Goal: Task Accomplishment & Management: Use online tool/utility

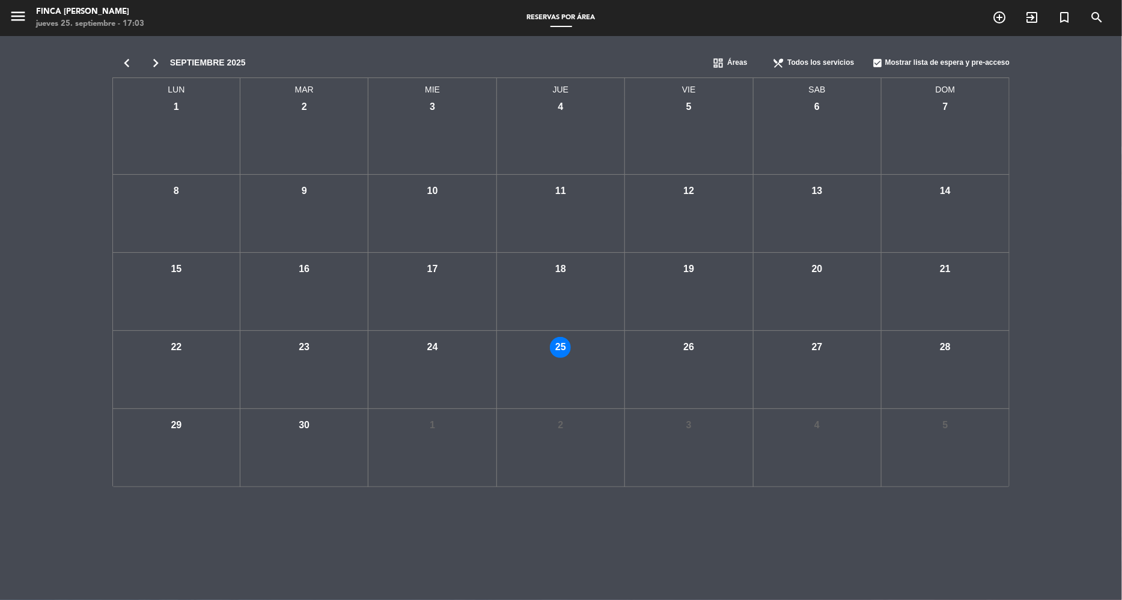
click at [155, 62] on icon "chevron_right" at bounding box center [155, 63] width 29 height 17
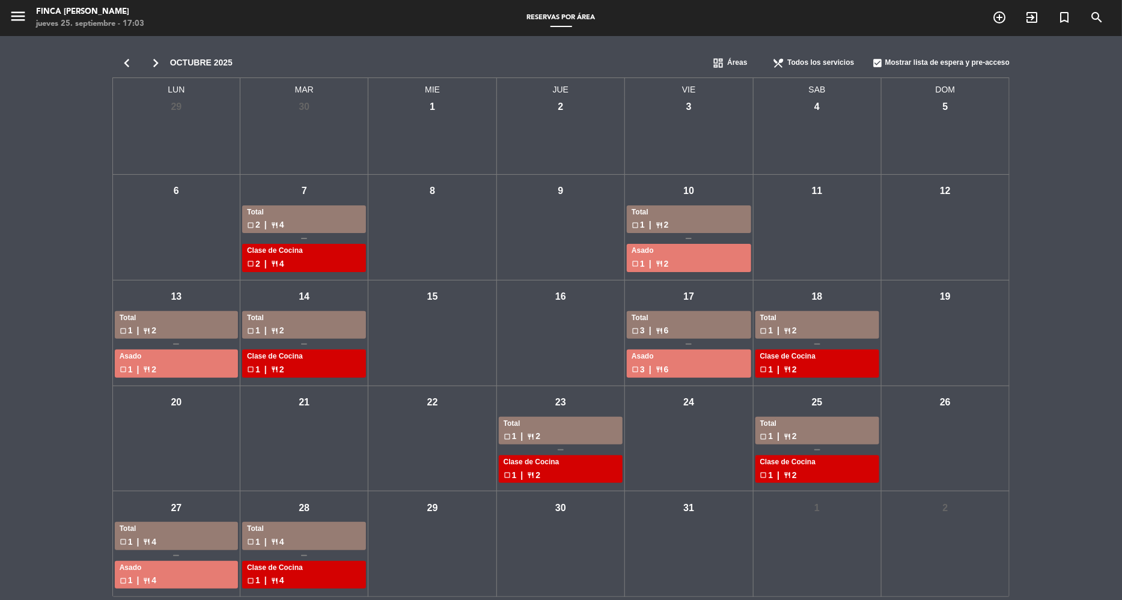
click at [808, 328] on div "check_box_outline_blank 1 | restaurant 2" at bounding box center [817, 331] width 114 height 14
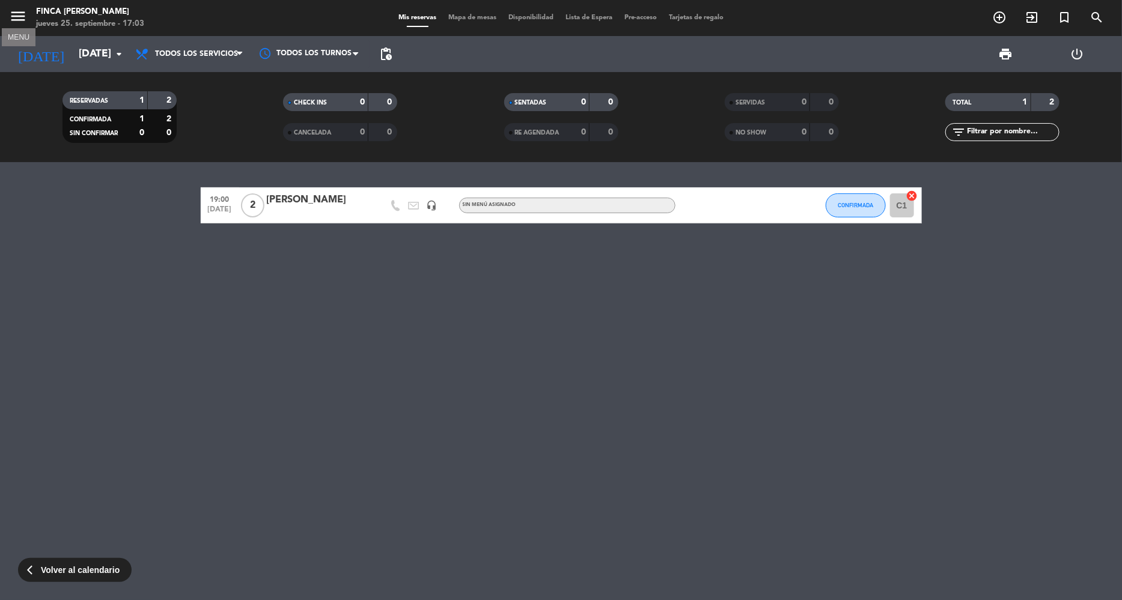
click at [14, 20] on icon "menu" at bounding box center [18, 16] width 18 height 18
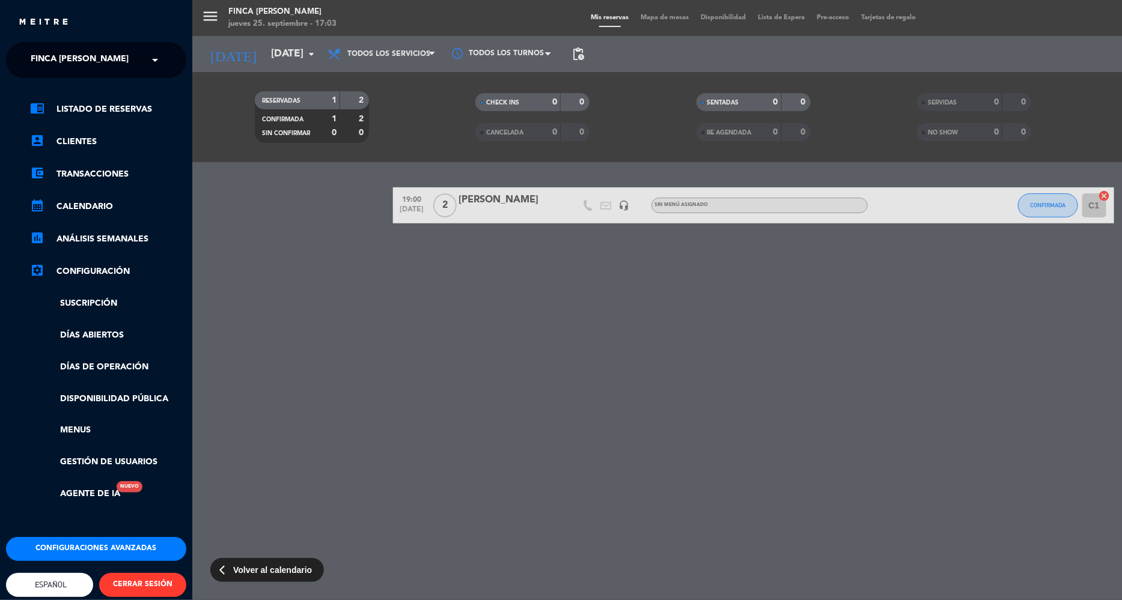
click at [221, 57] on div "menu Finca [PERSON_NAME] [DATE] 25. septiembre - 17:03 Mis reservas Mapa de mes…" at bounding box center [753, 300] width 1122 height 600
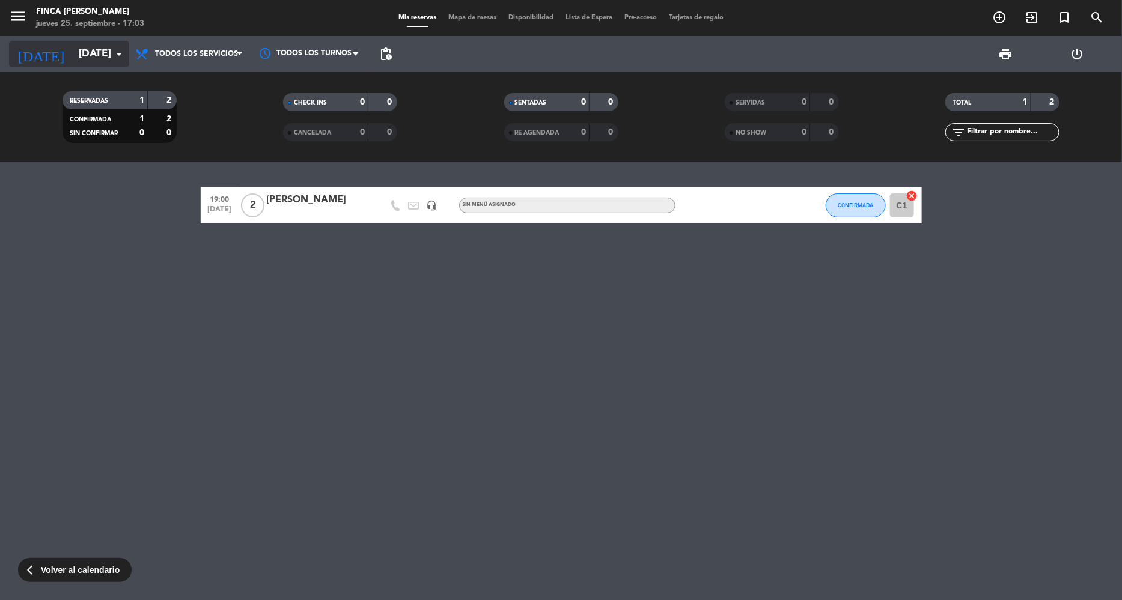
click at [109, 56] on input "[DATE]" at bounding box center [139, 54] width 133 height 24
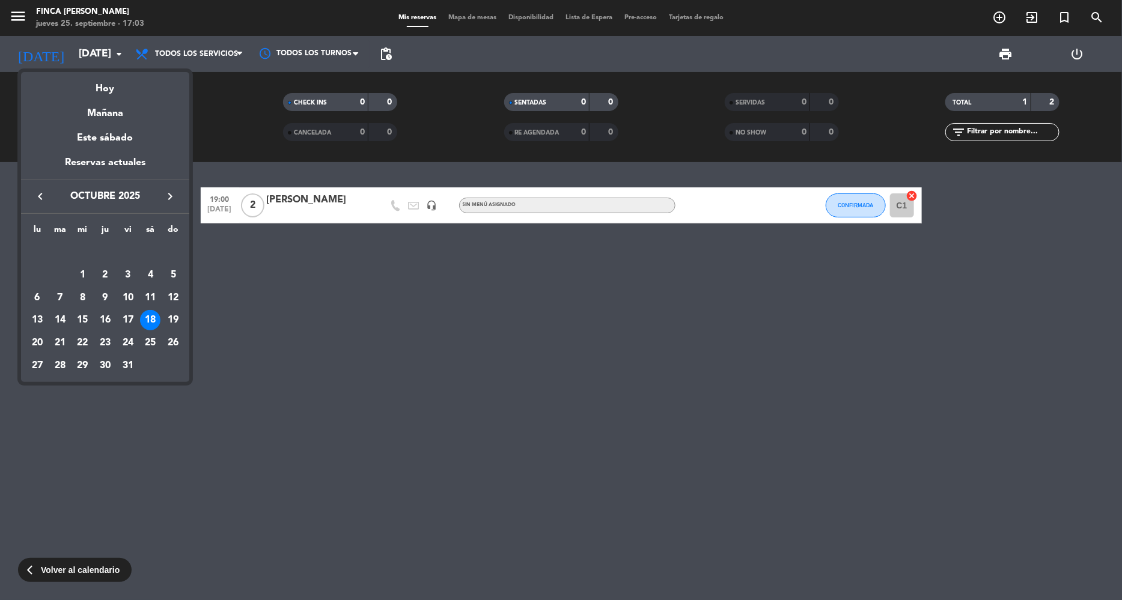
click at [172, 205] on div "keyboard_arrow_left octubre 2025 keyboard_arrow_right" at bounding box center [105, 197] width 168 height 34
click at [169, 190] on icon "keyboard_arrow_right" at bounding box center [170, 196] width 14 height 14
click at [150, 251] on div "1" at bounding box center [150, 252] width 20 height 20
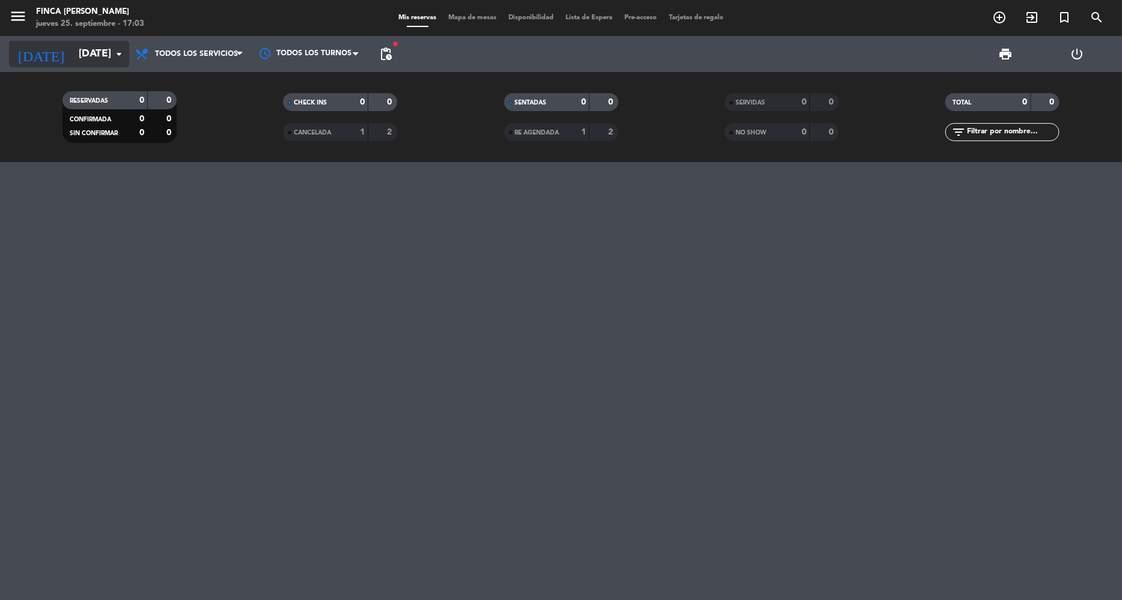
click at [78, 46] on input "[DATE]" at bounding box center [139, 54] width 133 height 24
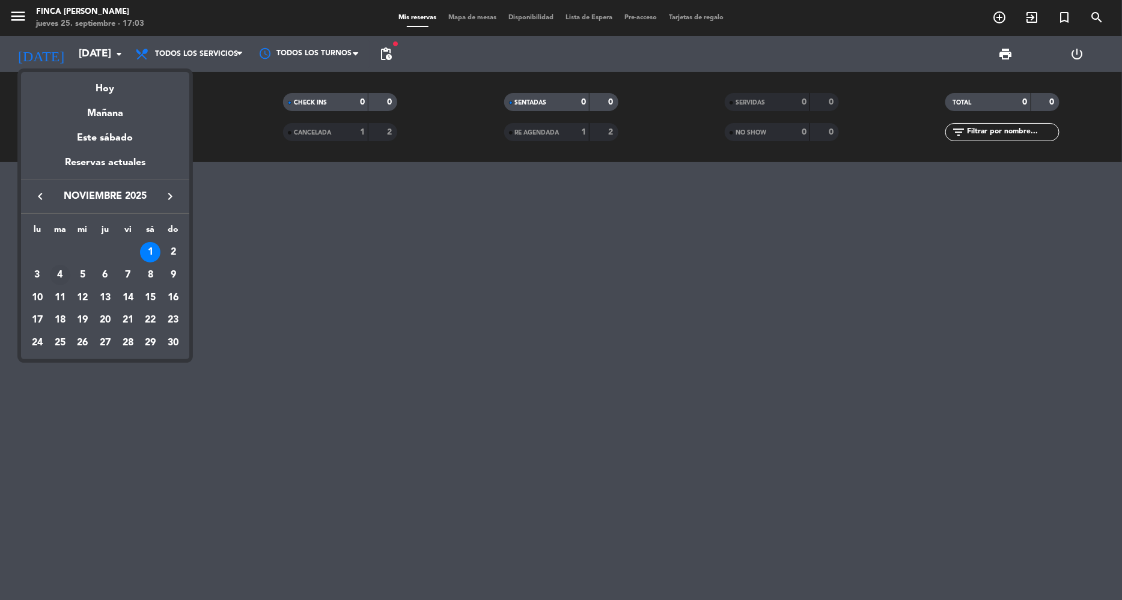
click at [64, 275] on div "4" at bounding box center [60, 275] width 20 height 20
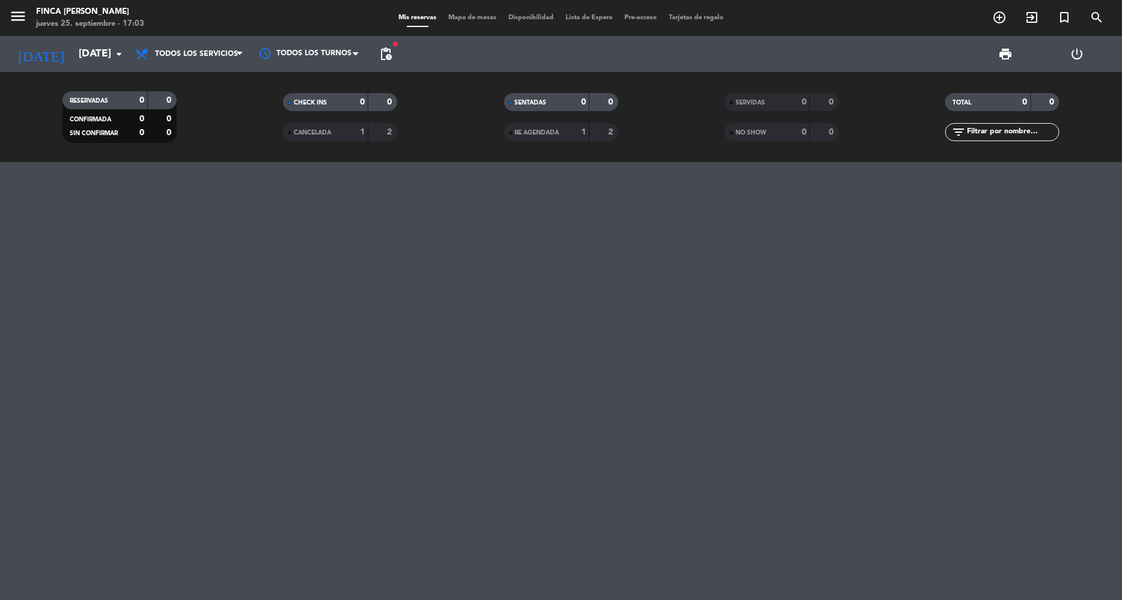
type input "[DATE]"
click at [25, 17] on icon "menu" at bounding box center [18, 16] width 18 height 18
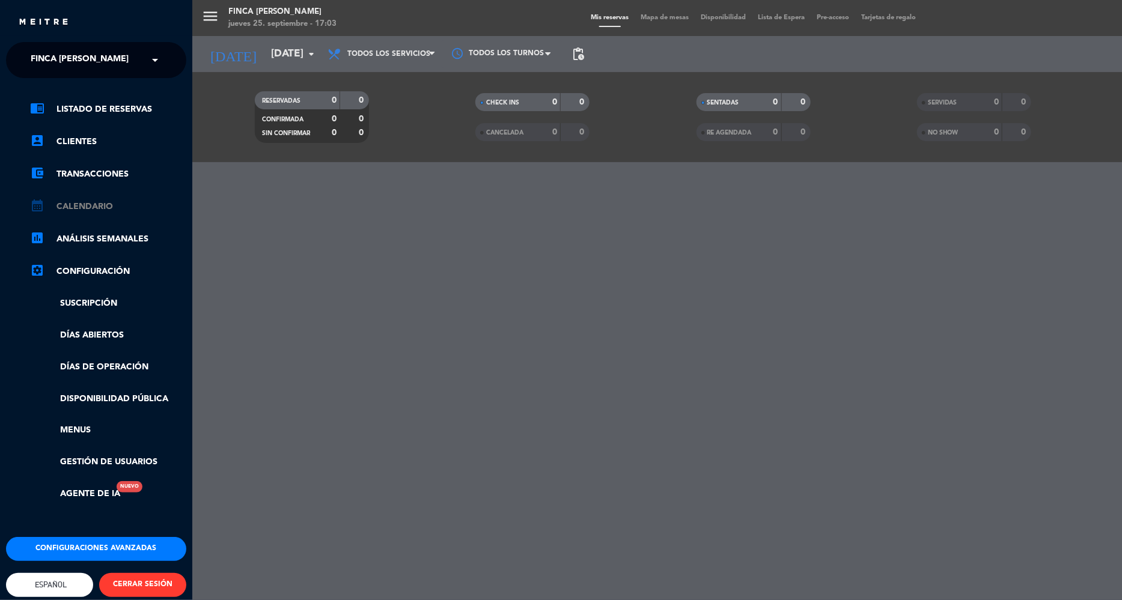
click at [81, 203] on link "calendar_month Calendario" at bounding box center [108, 207] width 156 height 14
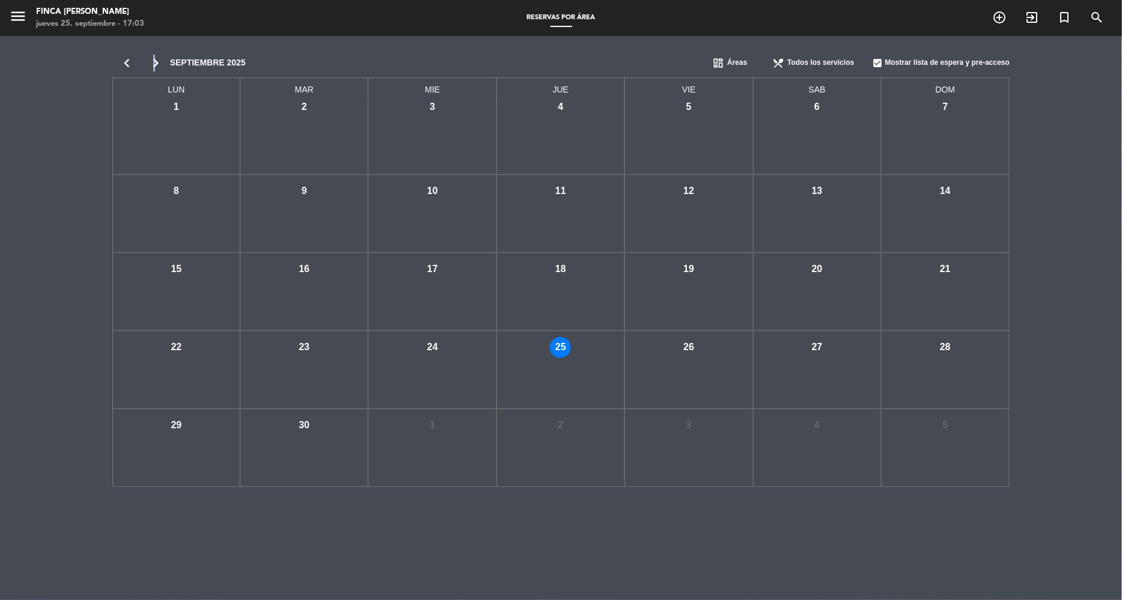
click at [155, 61] on icon "chevron_right" at bounding box center [155, 63] width 29 height 17
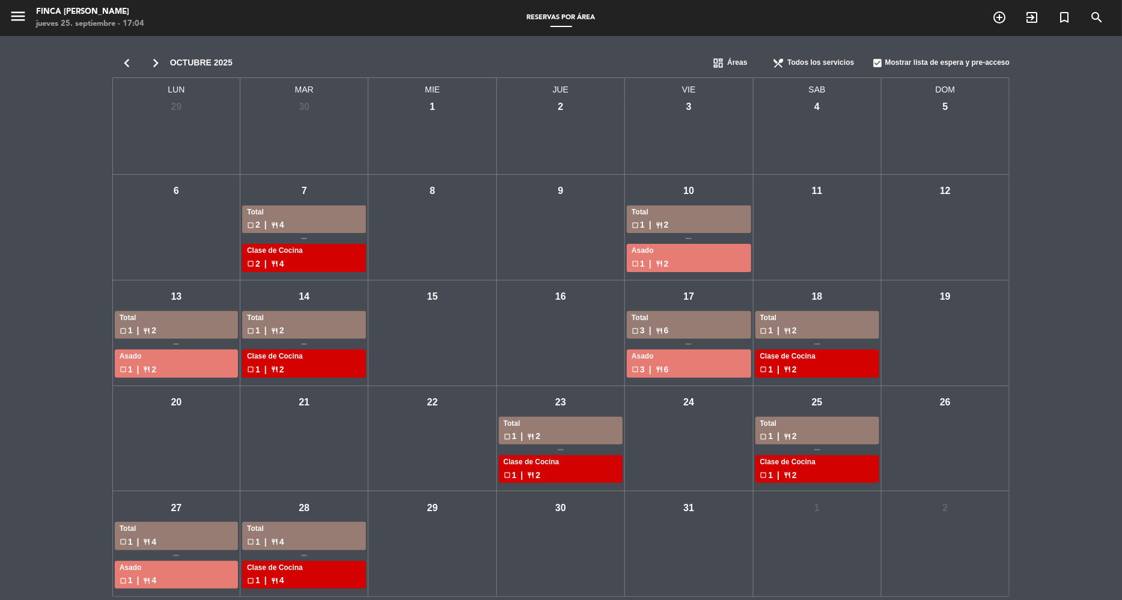
click at [277, 227] on span "restaurant" at bounding box center [274, 225] width 7 height 7
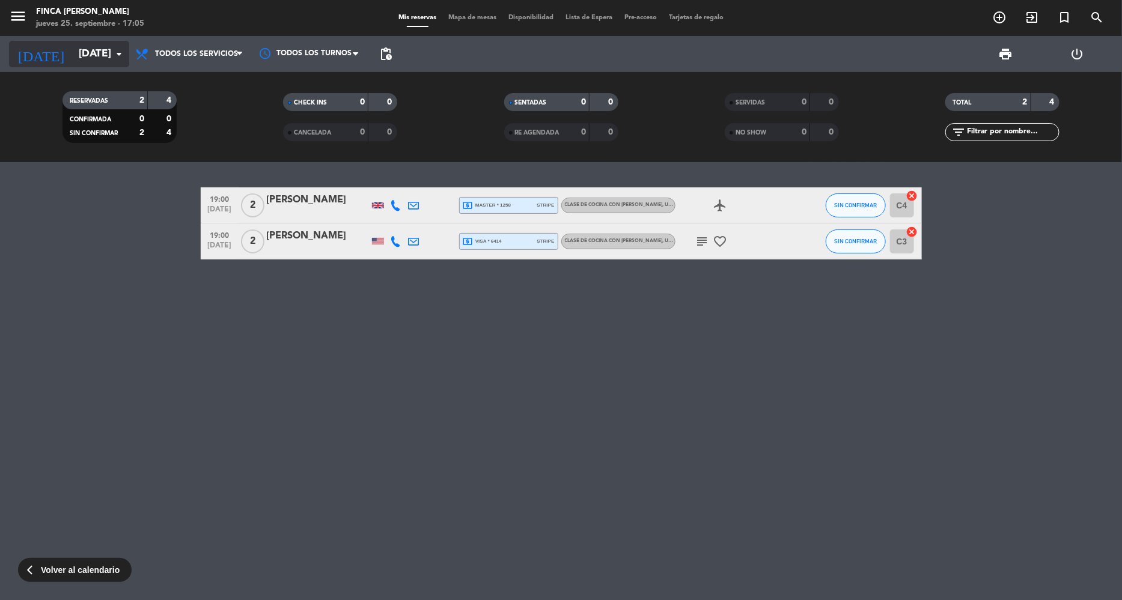
click at [105, 47] on input "[DATE]" at bounding box center [139, 54] width 133 height 24
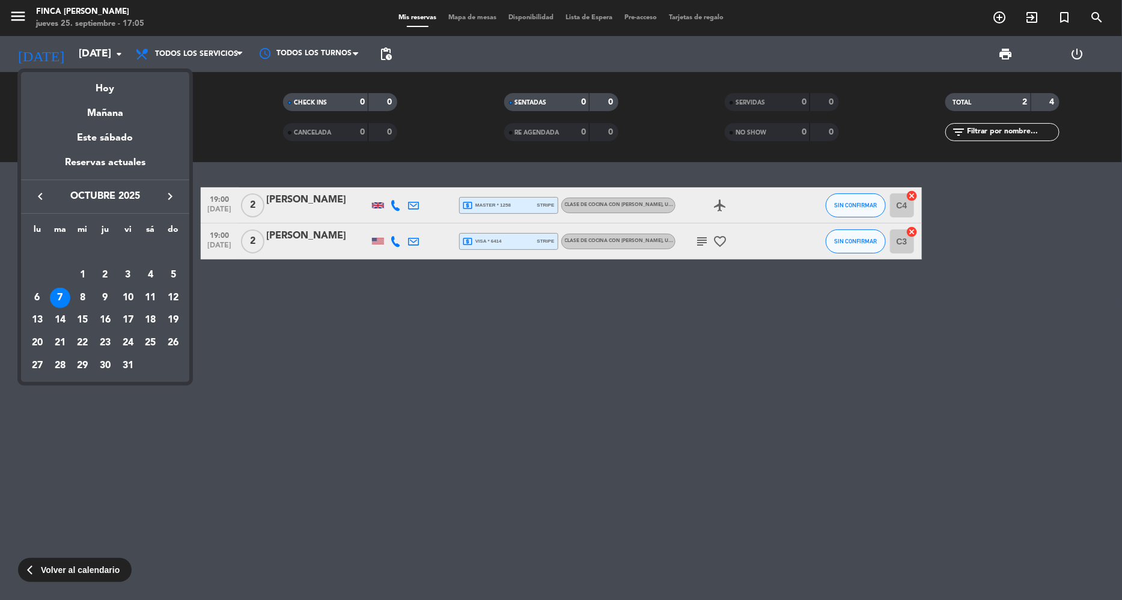
click at [58, 293] on div "7" at bounding box center [60, 298] width 20 height 20
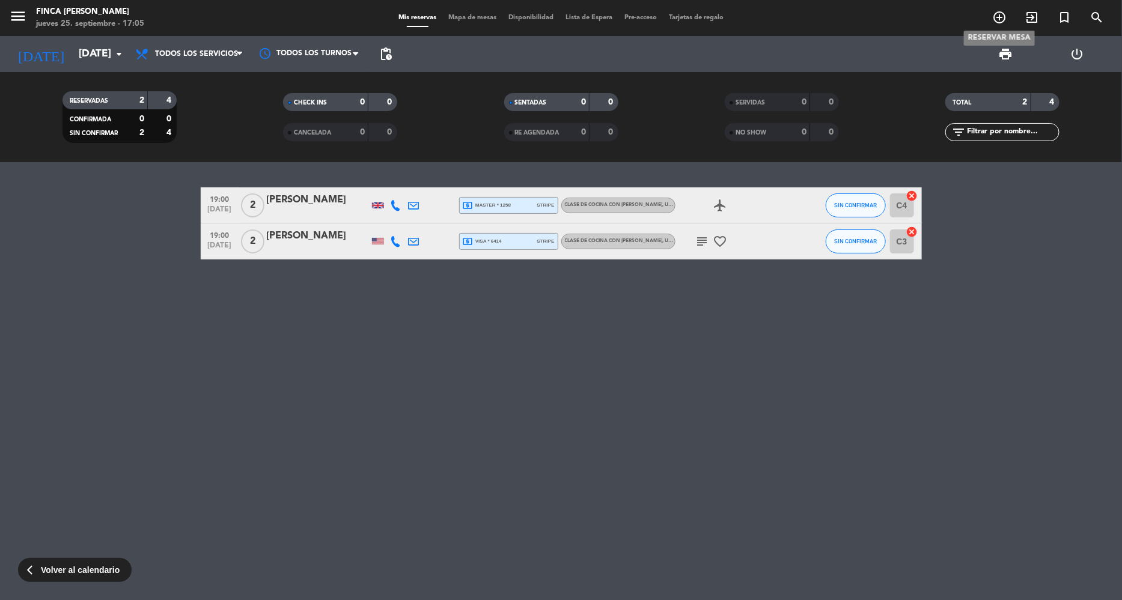
click at [1001, 22] on icon "add_circle_outline" at bounding box center [999, 17] width 14 height 14
